Goal: Task Accomplishment & Management: Manage account settings

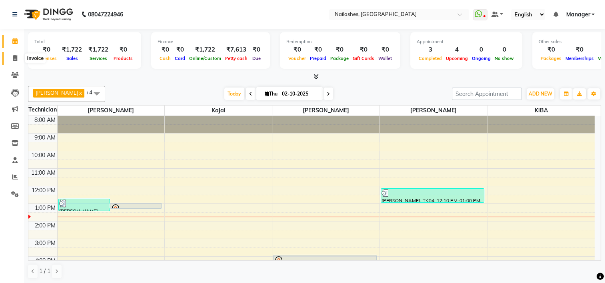
click at [19, 58] on span at bounding box center [15, 58] width 14 height 9
select select "service"
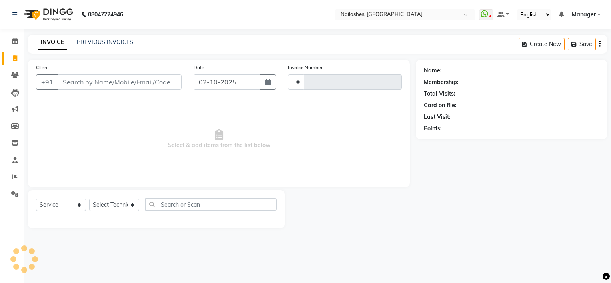
type input "2164"
select select "6579"
click at [11, 174] on span at bounding box center [15, 177] width 14 height 9
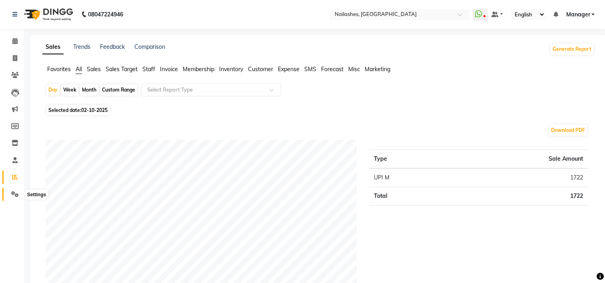
click at [14, 196] on icon at bounding box center [15, 194] width 8 height 6
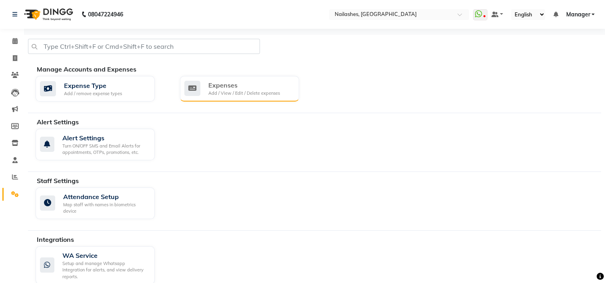
click at [231, 86] on div "Expenses" at bounding box center [244, 85] width 72 height 10
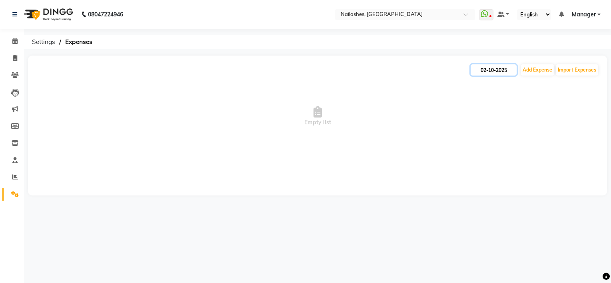
click at [486, 69] on input "02-10-2025" at bounding box center [493, 69] width 46 height 11
select select "10"
select select "2025"
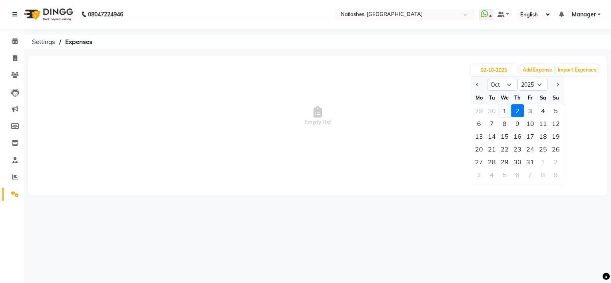
click at [499, 114] on div "1" at bounding box center [504, 110] width 13 height 13
type input "01-10-2025"
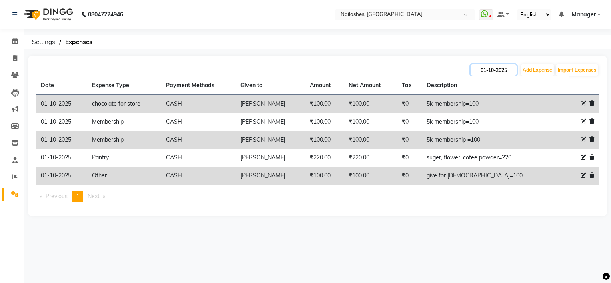
click at [489, 68] on input "01-10-2025" at bounding box center [493, 69] width 46 height 11
select select "10"
select select "2025"
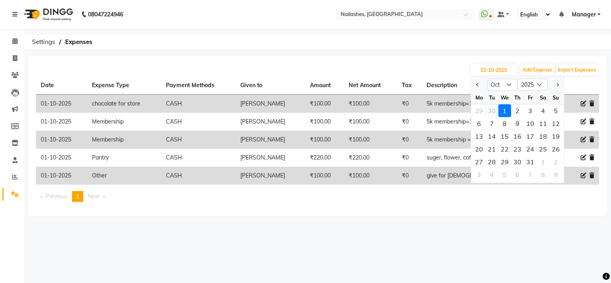
click at [494, 110] on div "30" at bounding box center [491, 110] width 13 height 13
type input "[DATE]"
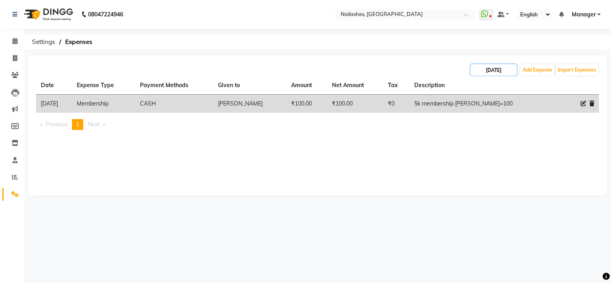
drag, startPoint x: 504, startPoint y: 70, endPoint x: 510, endPoint y: 69, distance: 6.5
click at [510, 69] on input "[DATE]" at bounding box center [493, 69] width 46 height 11
select select "9"
select select "2025"
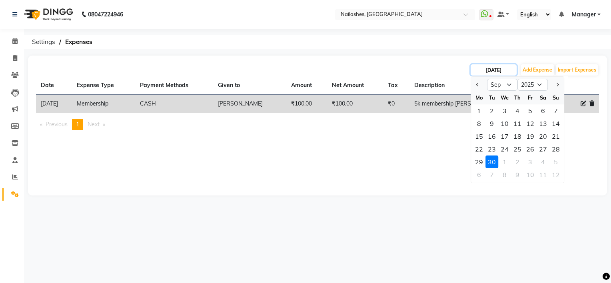
click at [510, 69] on input "[DATE]" at bounding box center [493, 69] width 46 height 11
click at [506, 163] on div "1" at bounding box center [504, 161] width 13 height 13
type input "01-10-2025"
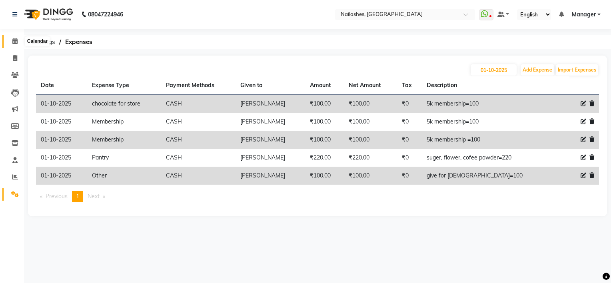
click at [14, 39] on icon at bounding box center [14, 41] width 5 height 6
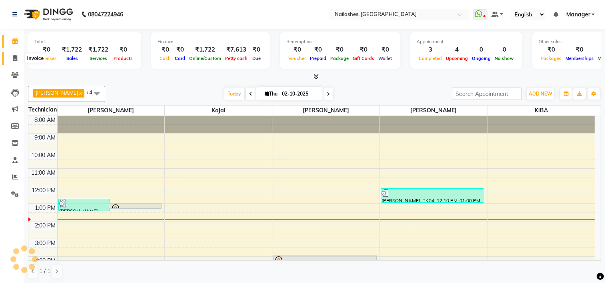
click at [14, 59] on icon at bounding box center [15, 58] width 4 height 6
select select "service"
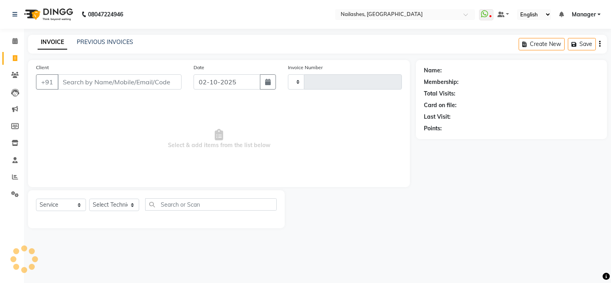
click at [92, 84] on input "Client" at bounding box center [120, 81] width 124 height 15
click at [92, 84] on input "97" at bounding box center [120, 81] width 124 height 15
click at [92, 84] on input "975" at bounding box center [120, 81] width 124 height 15
type input "9754966718"
type input "2164"
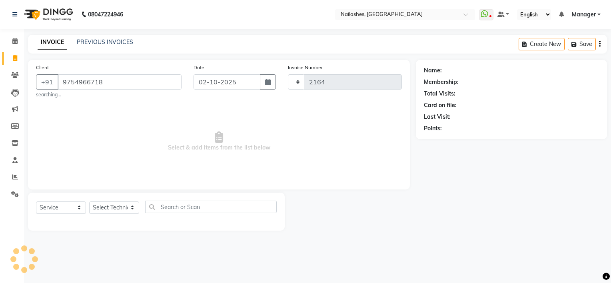
select select "6579"
type input "9754966718"
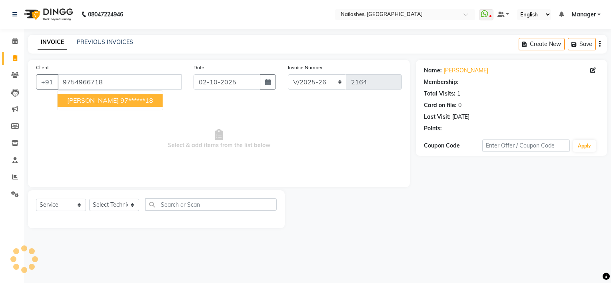
select select "1: Object"
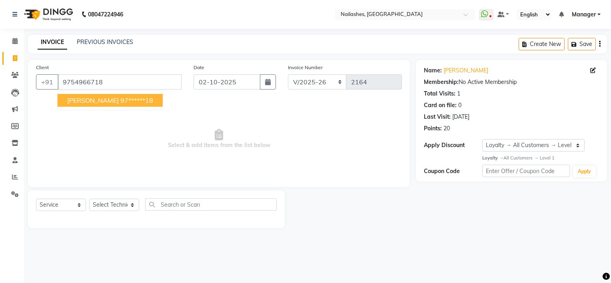
click at [120, 103] on ngb-highlight "97******18" at bounding box center [136, 100] width 33 height 8
type input "97******18"
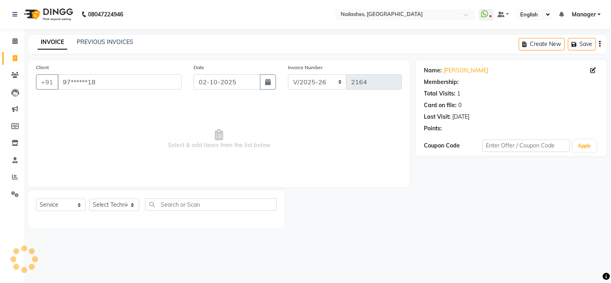
select select "1: Object"
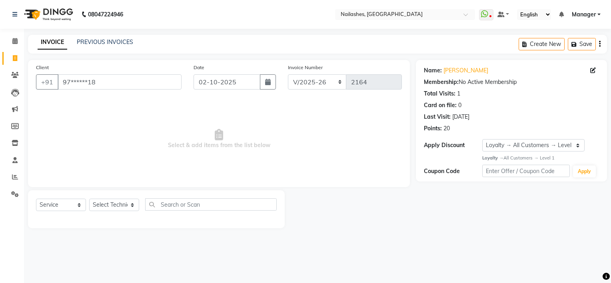
click at [110, 212] on div "Select Service Product Membership Package Voucher Prepaid Gift Card Select Tech…" at bounding box center [156, 207] width 241 height 19
click at [110, 208] on select "Select Technician ARISH [PERSON_NAME] [PERSON_NAME] [PERSON_NAME] [PERSON_NAME]…" at bounding box center [114, 205] width 50 height 12
select select "84916"
click at [89, 199] on select "Select Technician ARISH [PERSON_NAME] [PERSON_NAME] [PERSON_NAME] [PERSON_NAME]…" at bounding box center [114, 205] width 50 height 12
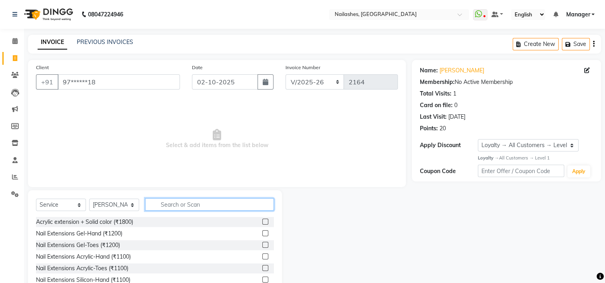
click at [181, 201] on input "text" at bounding box center [209, 204] width 129 height 12
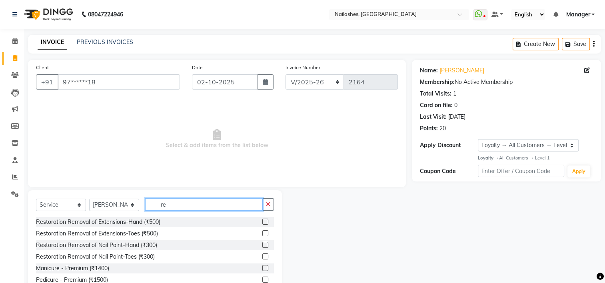
type input "r"
type input "500"
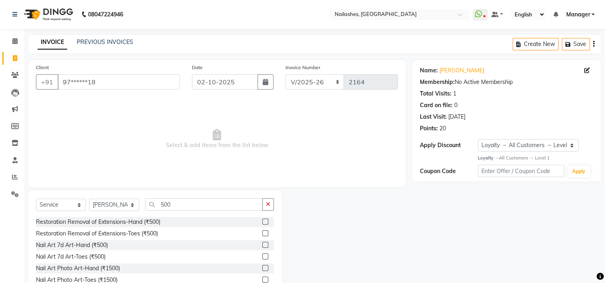
click at [262, 221] on label at bounding box center [265, 222] width 6 height 6
click at [262, 221] on input "checkbox" at bounding box center [264, 221] width 5 height 5
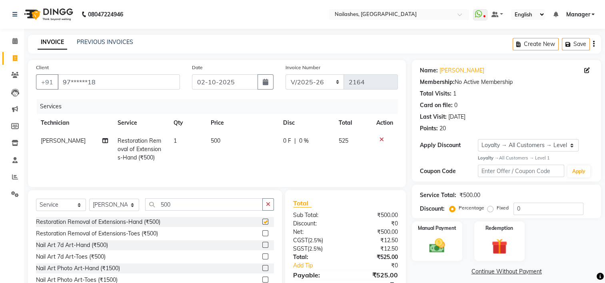
checkbox input "false"
click at [436, 239] on img at bounding box center [437, 245] width 27 height 19
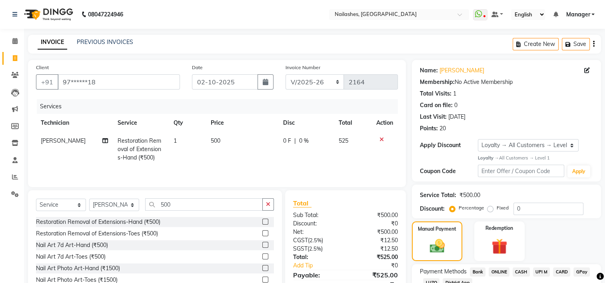
click at [540, 270] on span "UPI M" at bounding box center [541, 271] width 17 height 9
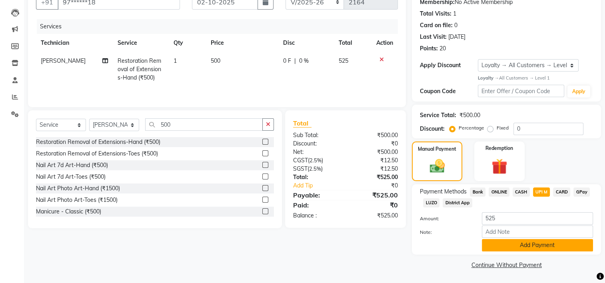
click at [527, 247] on button "Add Payment" at bounding box center [537, 245] width 111 height 12
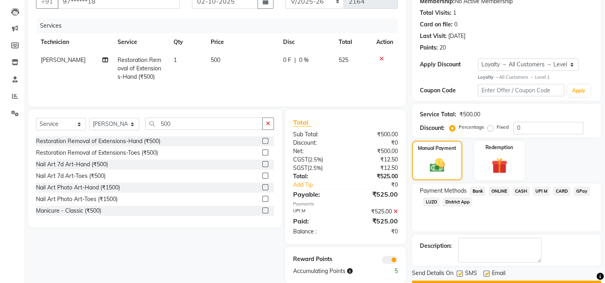
scroll to position [102, 0]
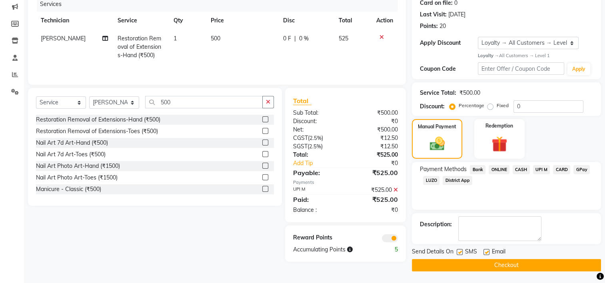
click at [508, 263] on button "Checkout" at bounding box center [506, 265] width 189 height 12
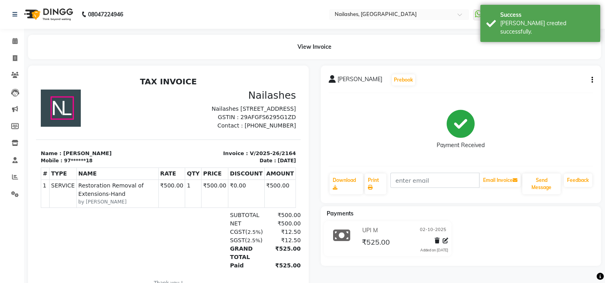
click at [237, 22] on nav "08047224946 Select Location × [GEOGRAPHIC_DATA] WhatsApp Status ✕ Status: Disco…" at bounding box center [302, 14] width 605 height 29
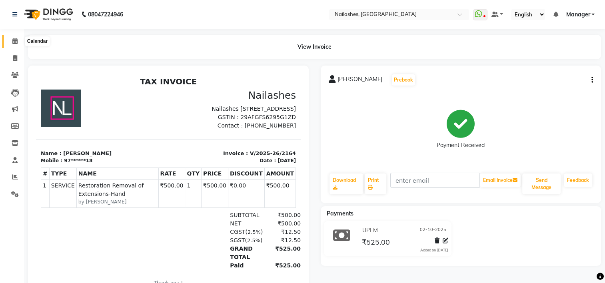
click at [13, 41] on icon at bounding box center [14, 41] width 5 height 6
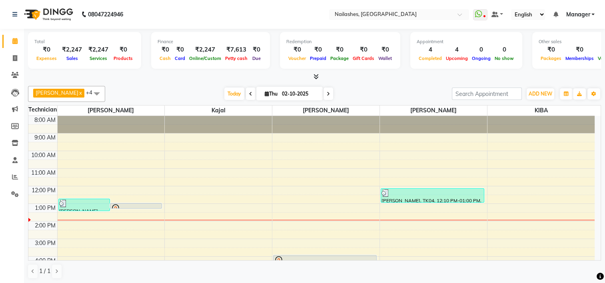
click at [577, 18] on span "Manager" at bounding box center [578, 14] width 24 height 8
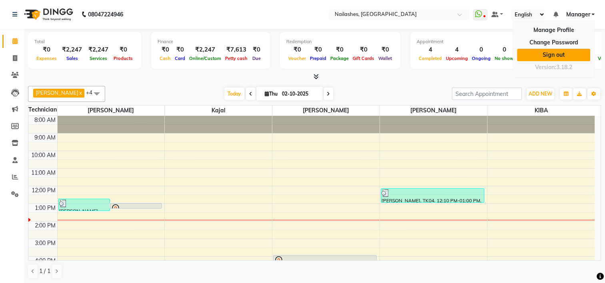
click at [562, 50] on link "Sign out" at bounding box center [553, 55] width 73 height 12
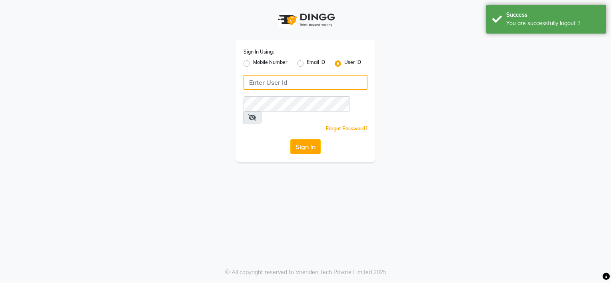
type input "9980535167"
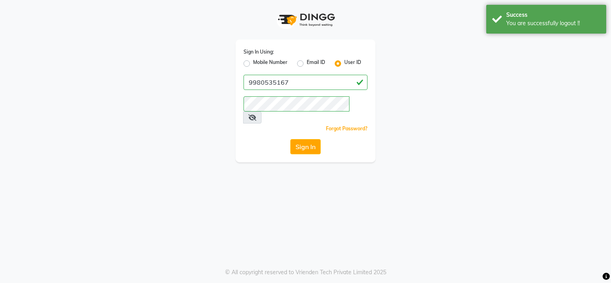
click at [271, 62] on label "Mobile Number" at bounding box center [270, 64] width 34 height 10
click at [258, 62] on input "Mobile Number" at bounding box center [255, 61] width 5 height 5
radio input "true"
radio input "false"
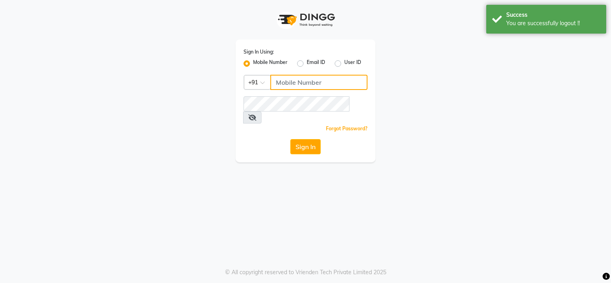
click at [289, 78] on input "Username" at bounding box center [318, 82] width 97 height 15
type input "8792012449"
click at [297, 139] on button "Sign In" at bounding box center [305, 146] width 30 height 15
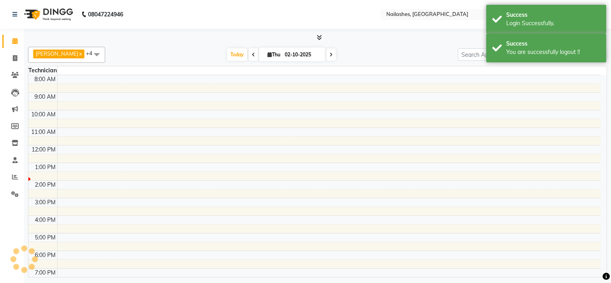
select select "en"
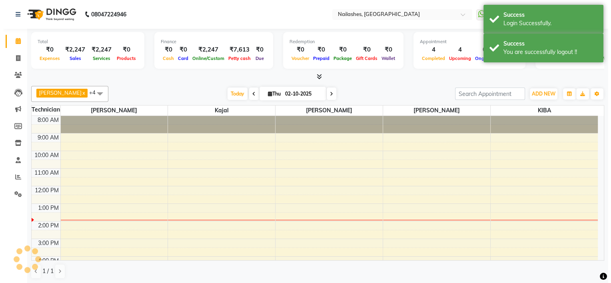
scroll to position [67, 0]
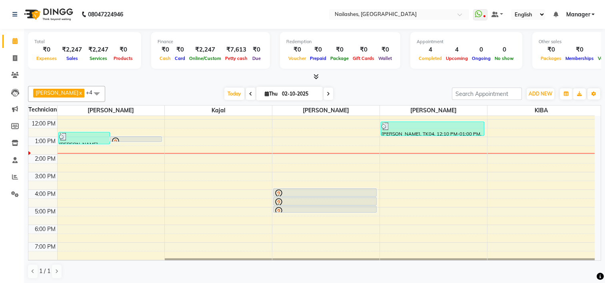
click at [316, 78] on icon at bounding box center [315, 77] width 5 height 6
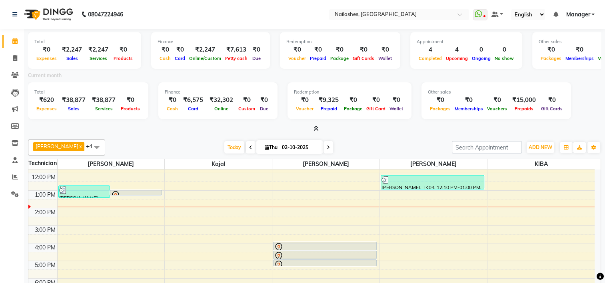
click at [572, 16] on span "Manager" at bounding box center [578, 14] width 24 height 8
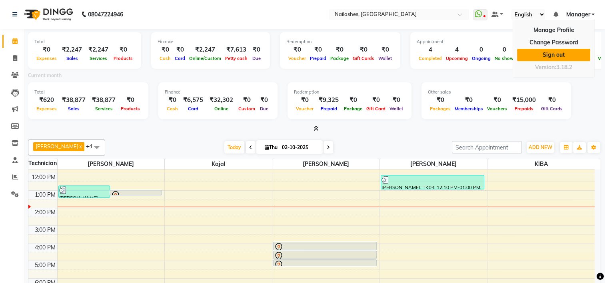
click at [561, 54] on link "Sign out" at bounding box center [553, 55] width 73 height 12
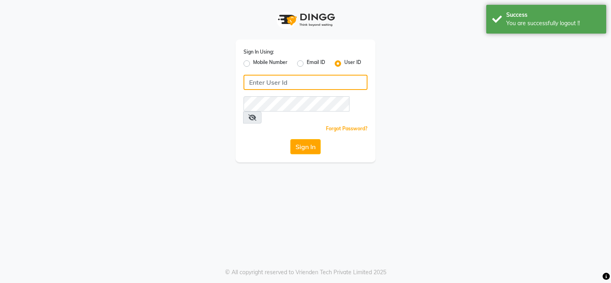
type input "8792012449"
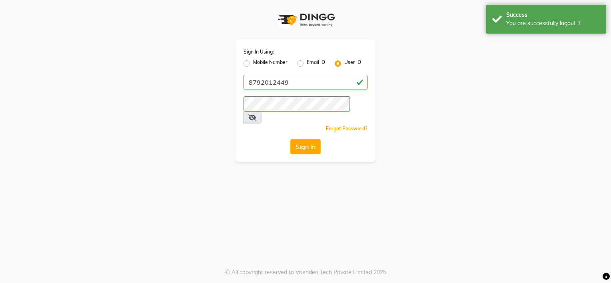
click at [275, 64] on label "Mobile Number" at bounding box center [270, 64] width 34 height 10
click at [258, 64] on input "Mobile Number" at bounding box center [255, 61] width 5 height 5
radio input "true"
radio input "false"
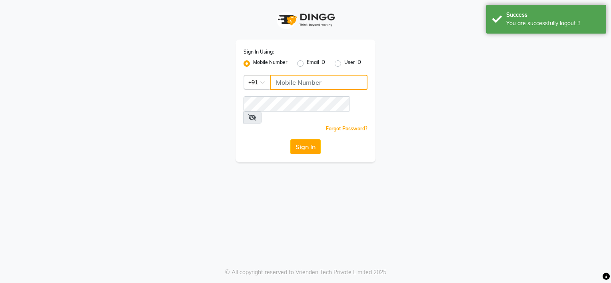
click at [288, 78] on input "Username" at bounding box center [318, 82] width 97 height 15
type input "9980535167"
click at [309, 139] on button "Sign In" at bounding box center [305, 146] width 30 height 15
